Goal: Task Accomplishment & Management: Complete application form

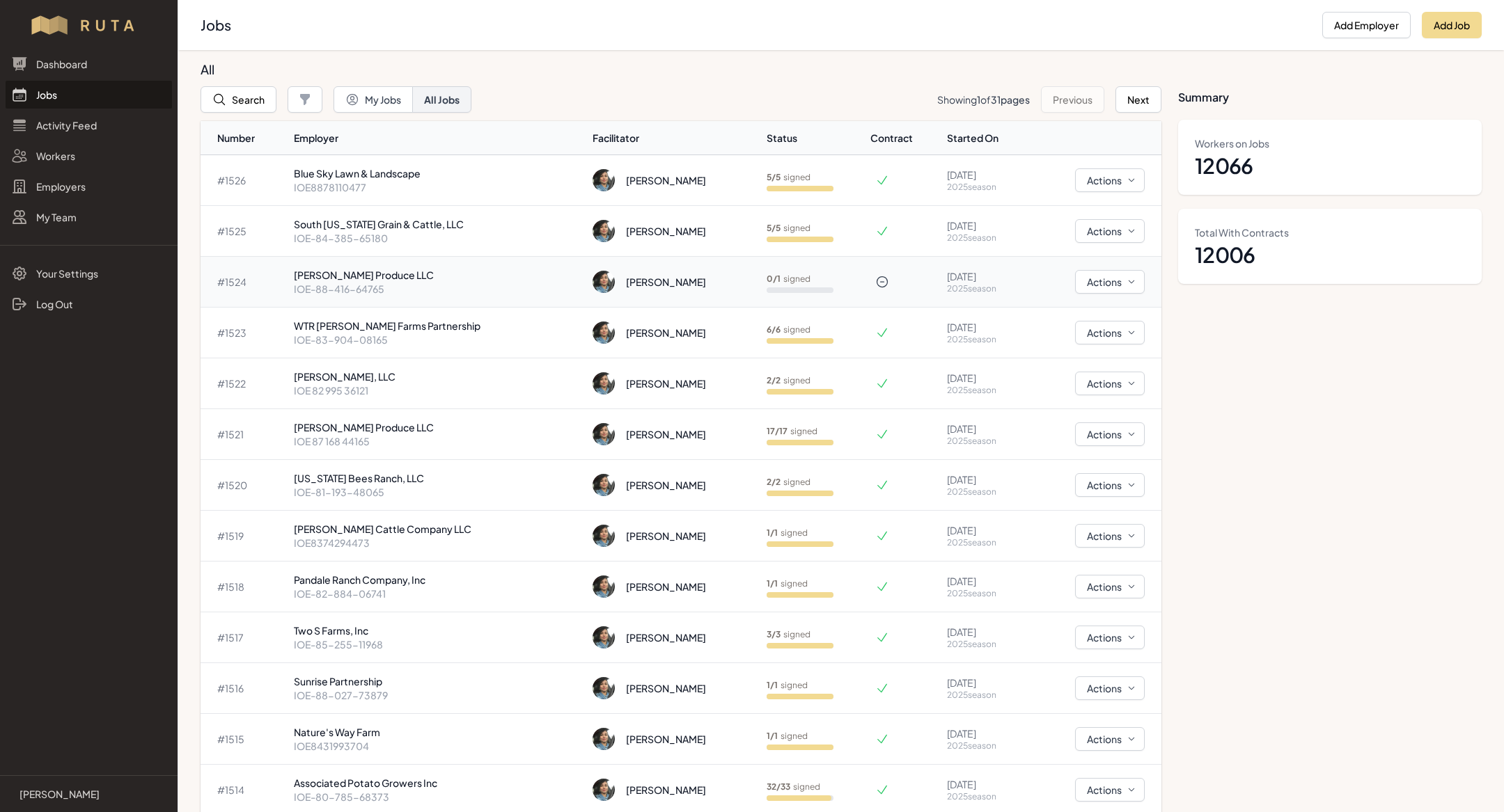
click at [404, 277] on p "[PERSON_NAME] Produce LLC" at bounding box center [437, 274] width 287 height 14
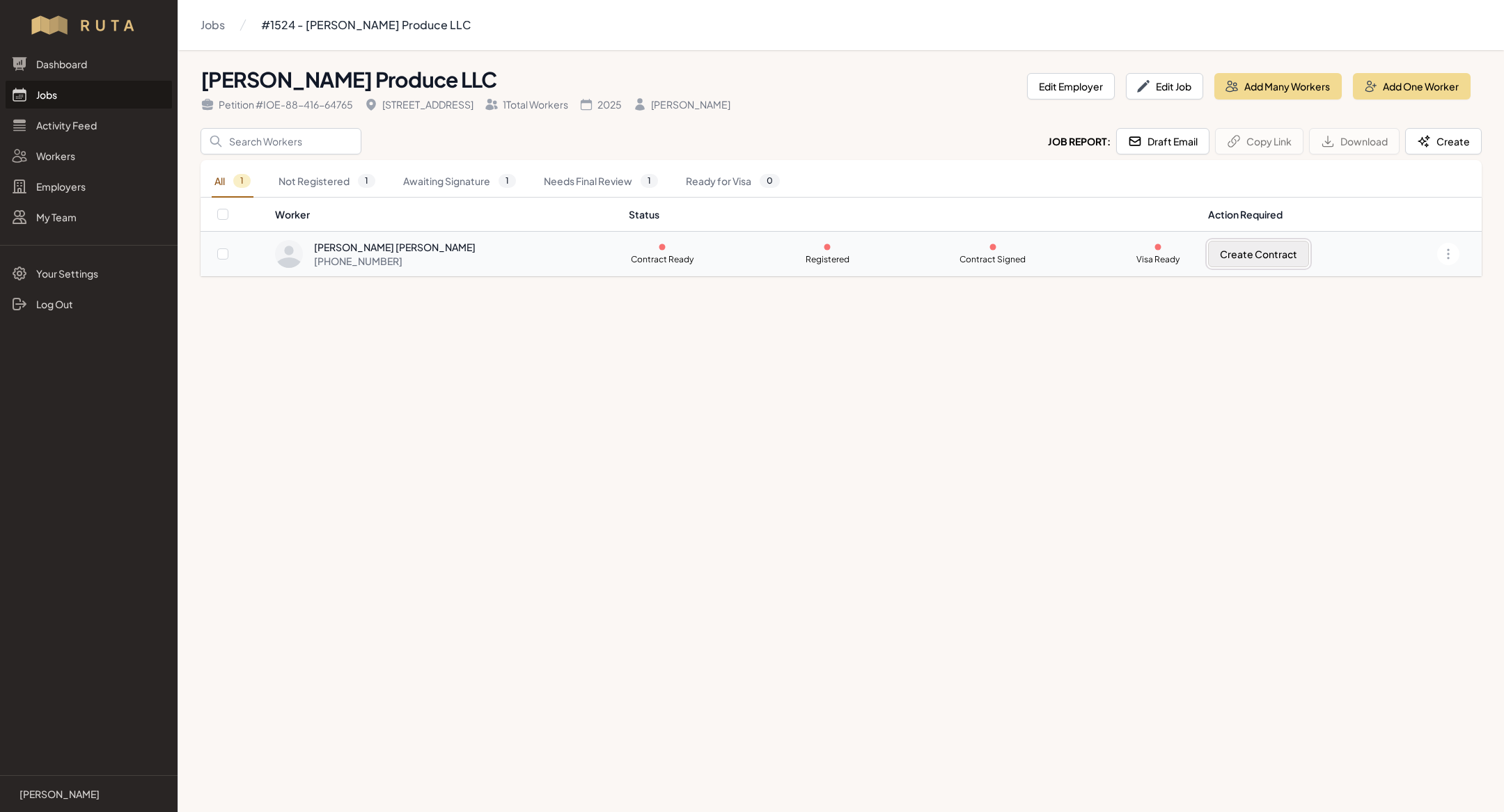
click at [1217, 260] on button "Create Contract" at bounding box center [1258, 254] width 101 height 27
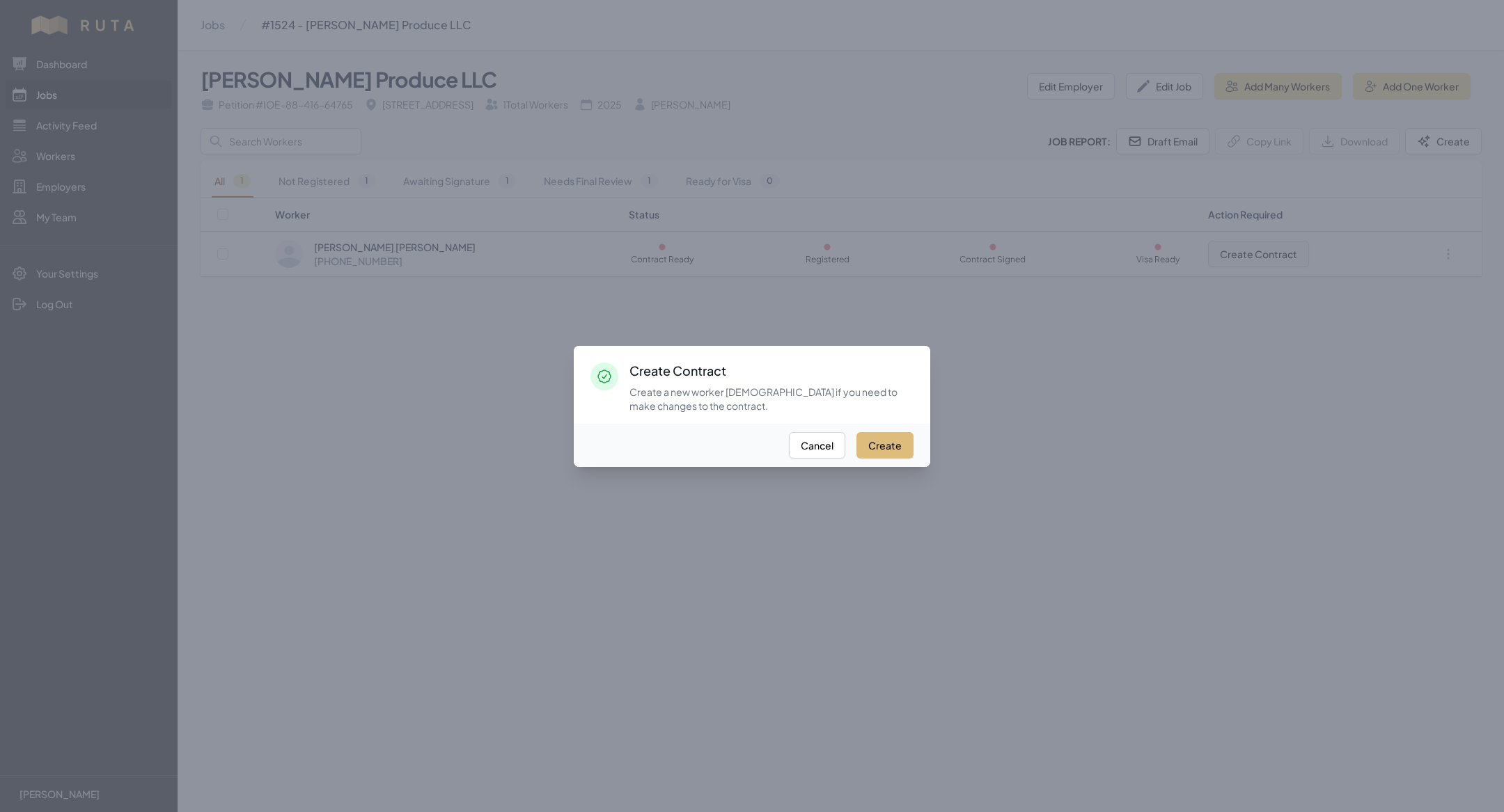
click at [885, 440] on button "Create" at bounding box center [885, 445] width 57 height 27
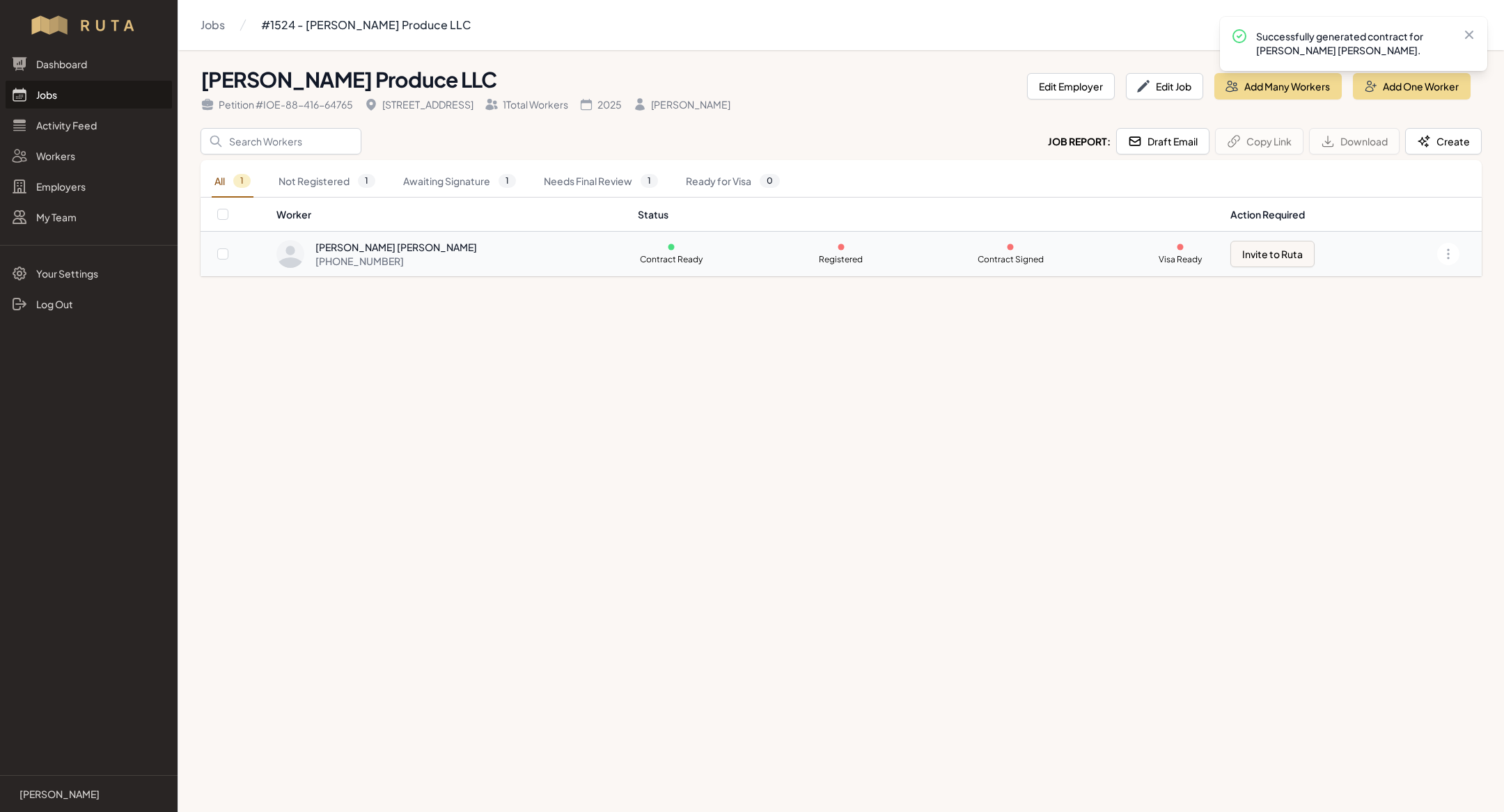
click at [1261, 268] on td "Invite to Ruta" at bounding box center [1307, 255] width 171 height 46
click at [1261, 256] on button "Invite to Ruta" at bounding box center [1273, 254] width 85 height 27
checkbox input "true"
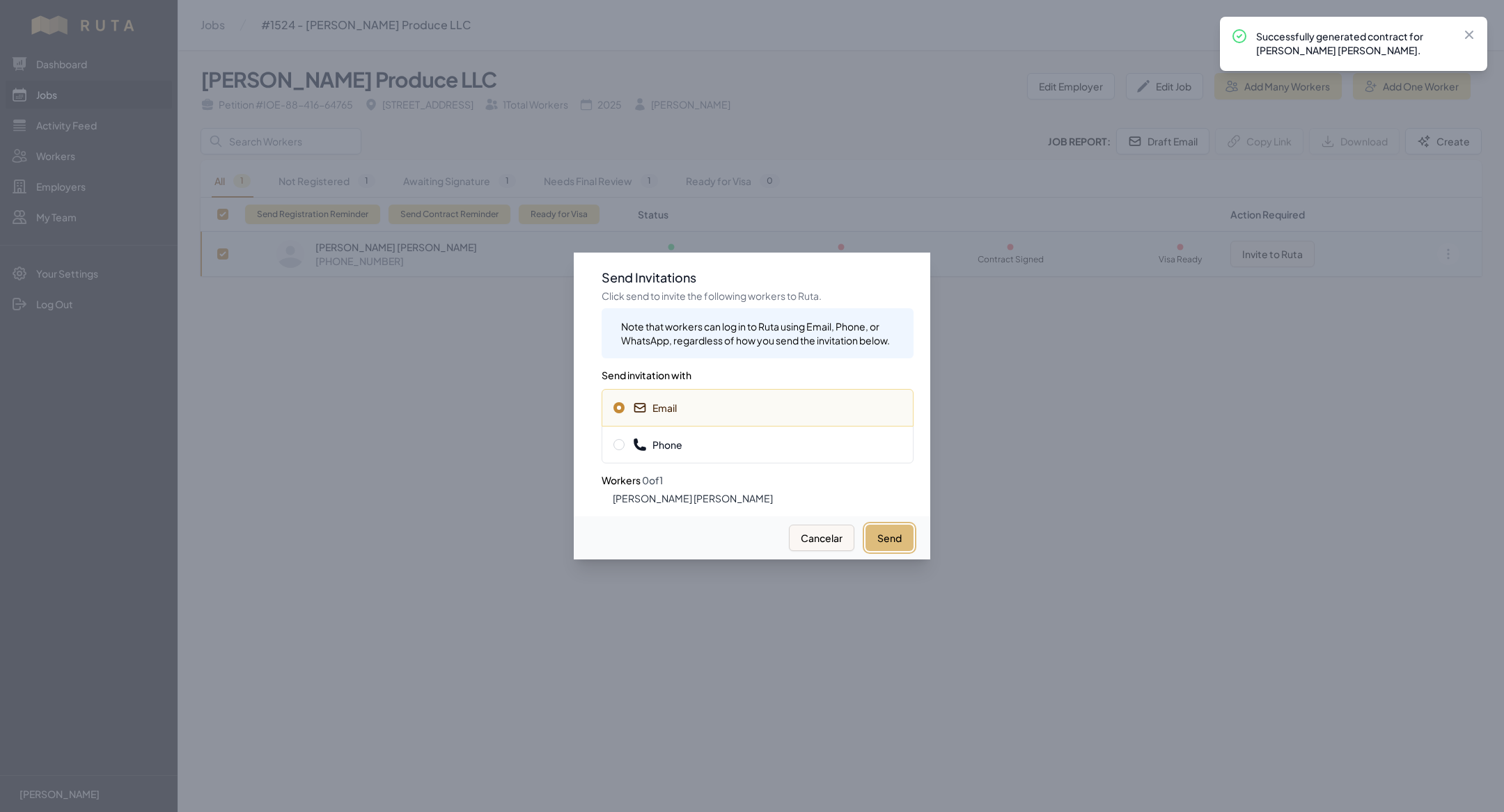
click at [894, 542] on button "Send" at bounding box center [889, 538] width 48 height 27
click at [809, 449] on span "Phone" at bounding box center [758, 444] width 288 height 14
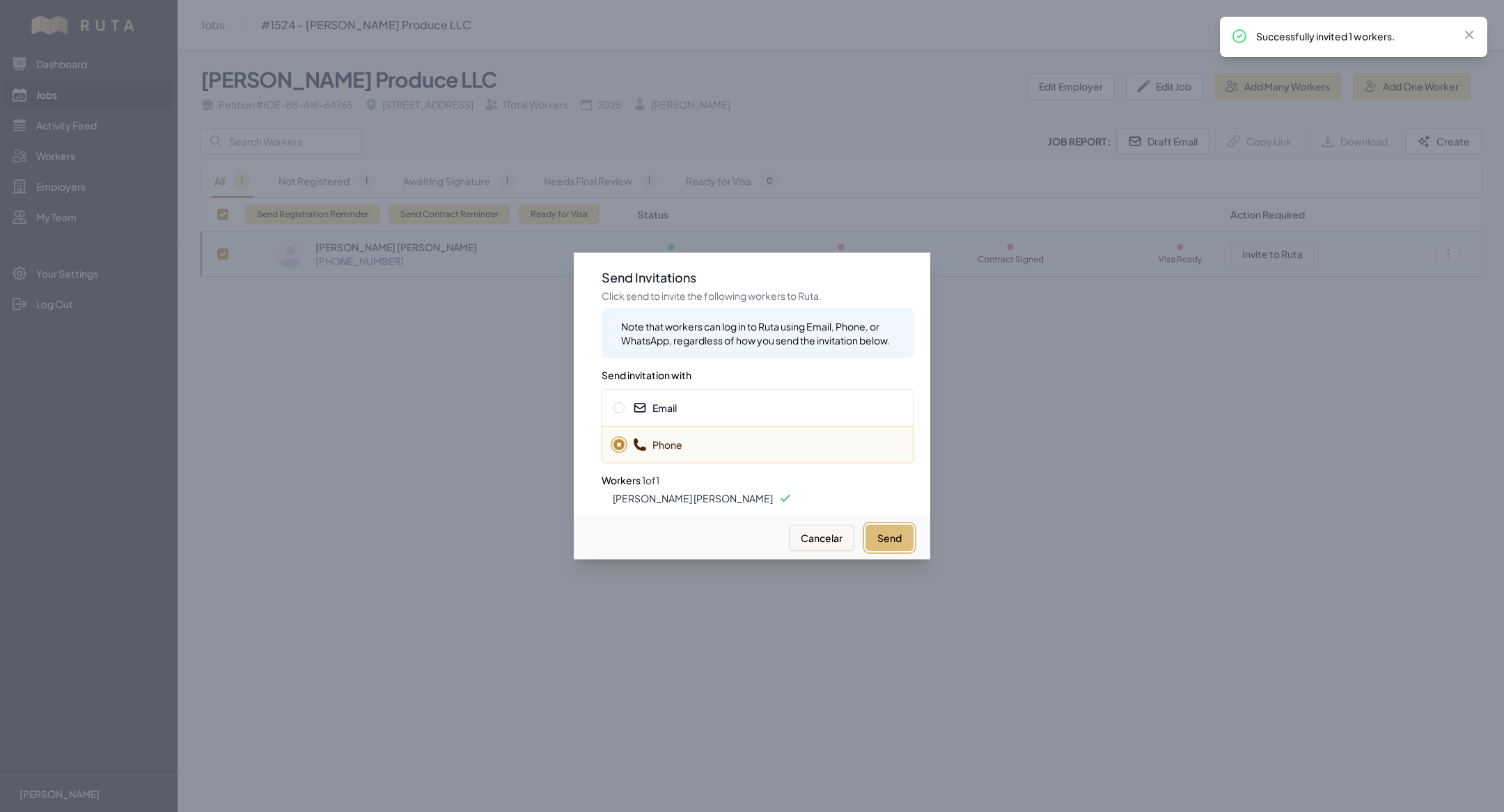
click at [897, 533] on button "Send" at bounding box center [889, 538] width 48 height 27
click at [444, 463] on div at bounding box center [752, 406] width 1504 height 812
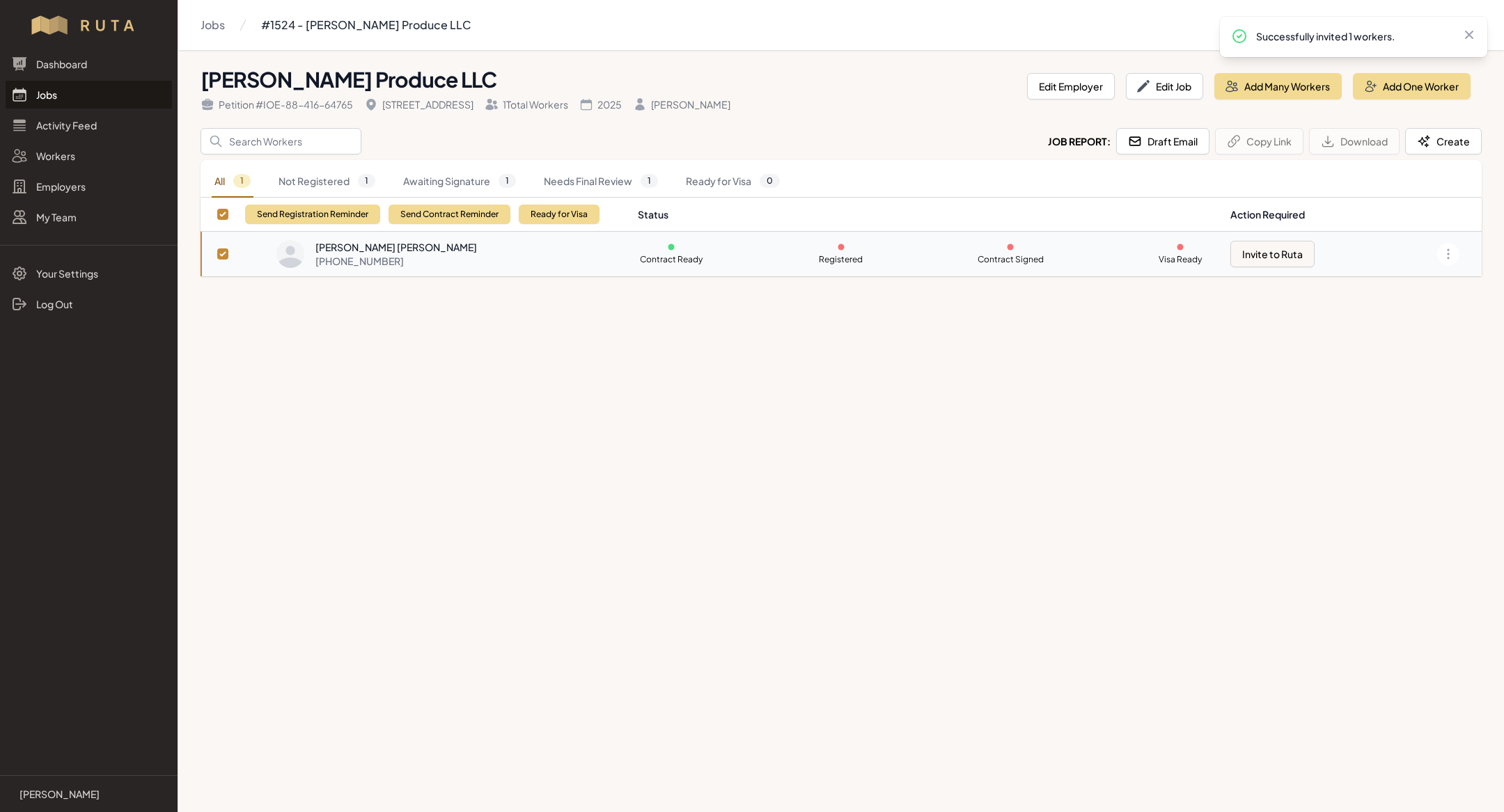
click at [88, 94] on link "Jobs" at bounding box center [89, 94] width 166 height 28
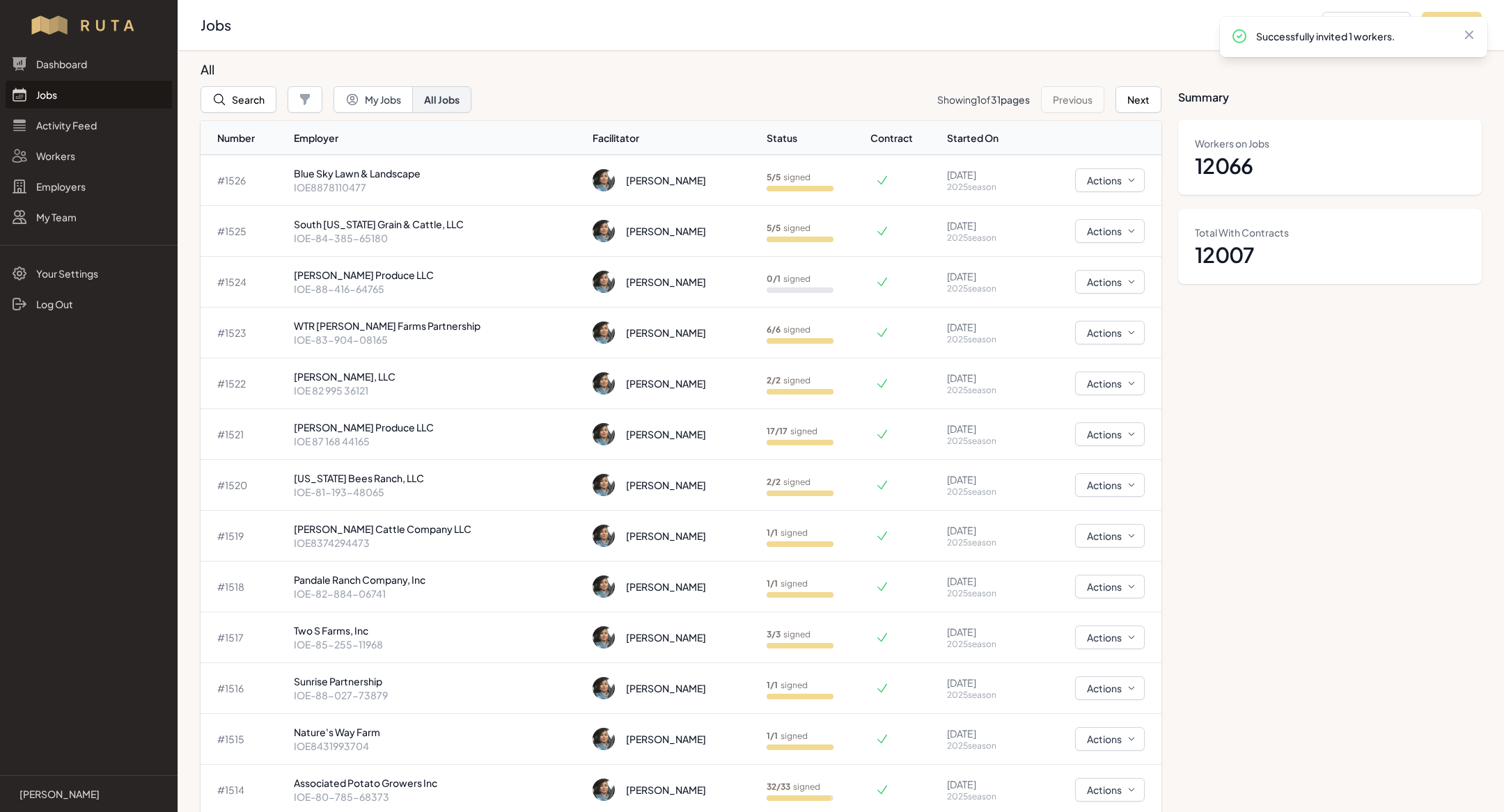
click at [79, 82] on link "Jobs" at bounding box center [89, 94] width 166 height 28
click at [85, 98] on link "Jobs" at bounding box center [89, 94] width 166 height 28
